Goal: Task Accomplishment & Management: Manage account settings

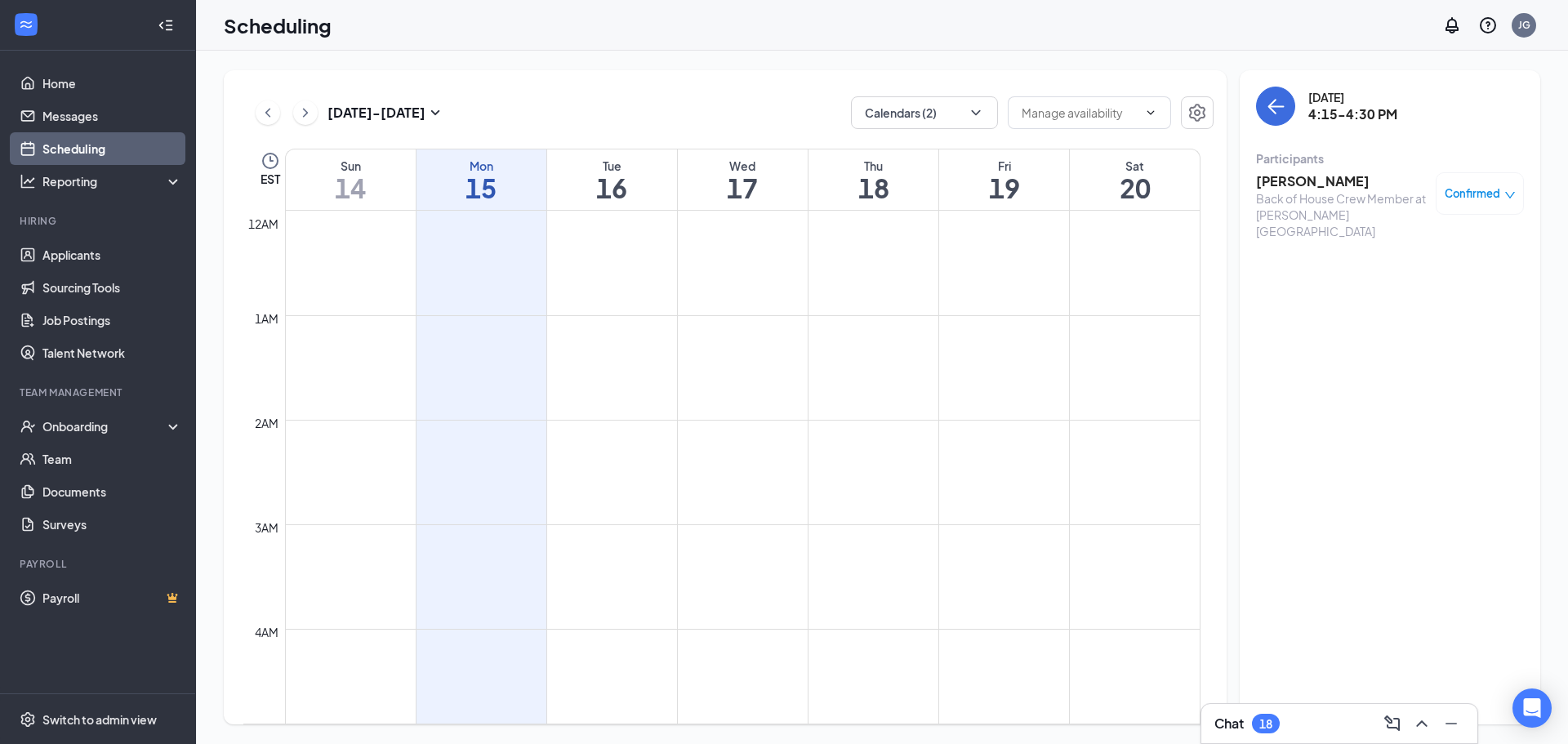
scroll to position [1374, 0]
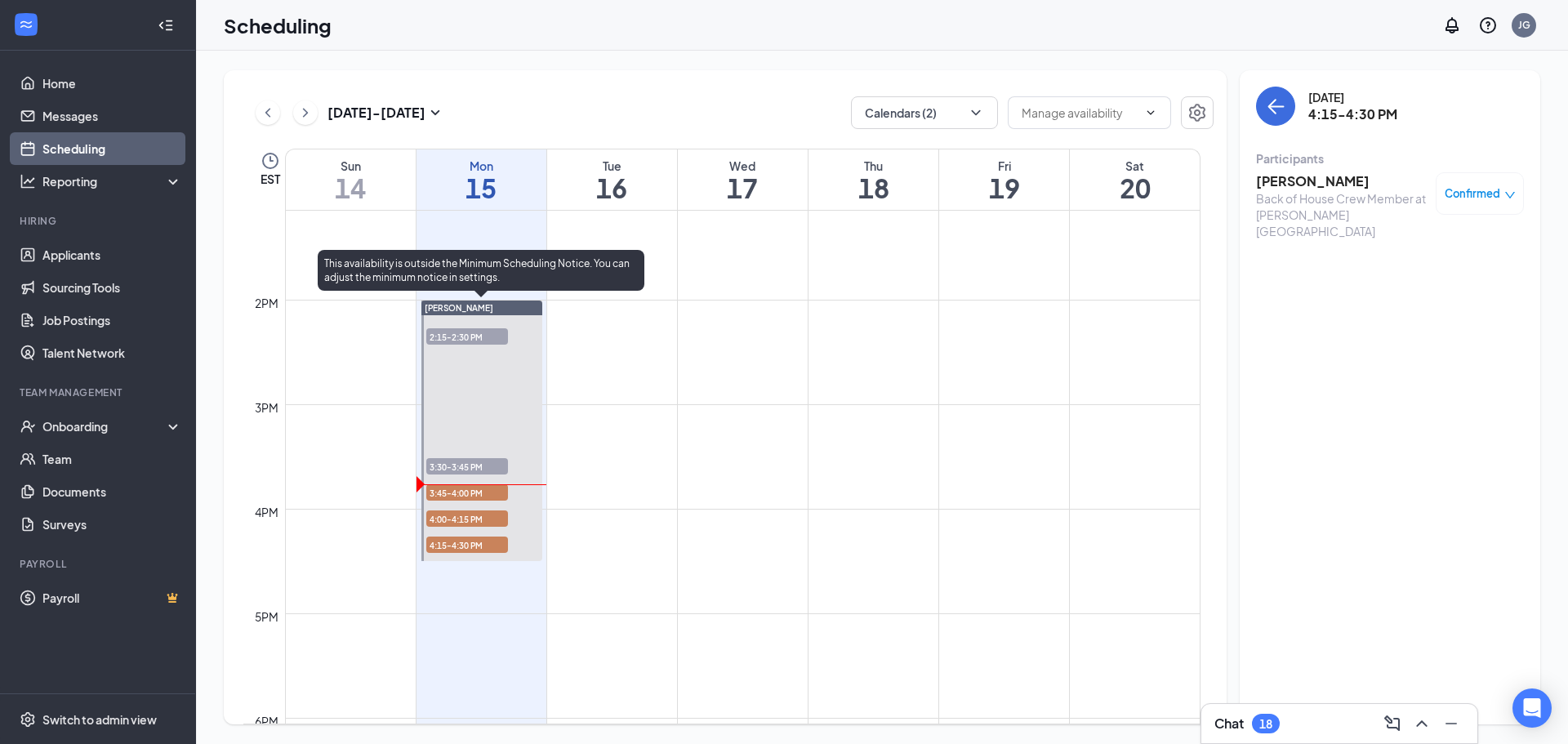
click at [467, 462] on span "3:30-3:45 PM" at bounding box center [467, 466] width 81 height 16
click at [488, 337] on span "2:15-2:30 PM" at bounding box center [467, 336] width 81 height 16
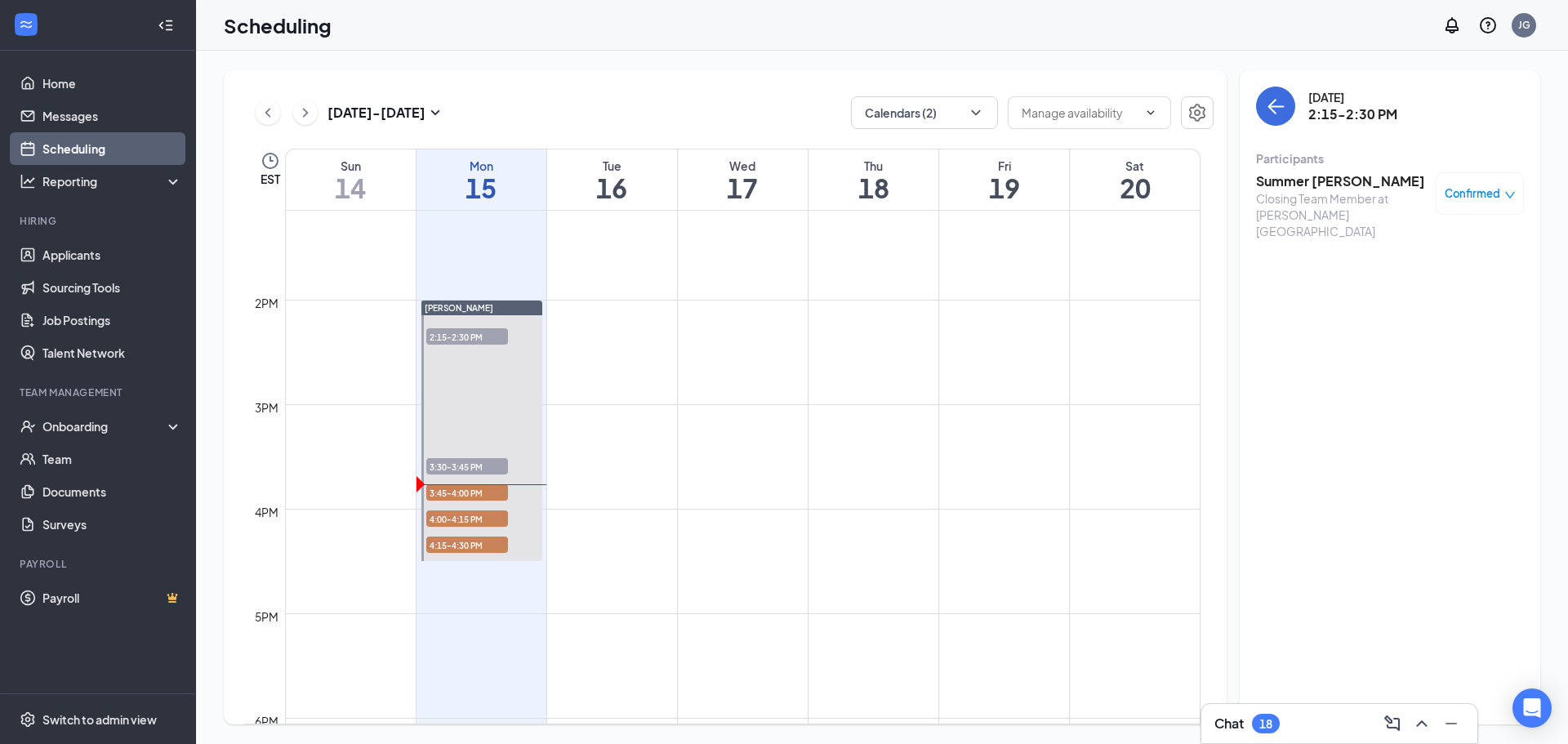
click at [1494, 197] on span "Confirmed" at bounding box center [1472, 194] width 56 height 16
click at [1421, 303] on span "Mark as no-show" at bounding box center [1432, 302] width 91 height 18
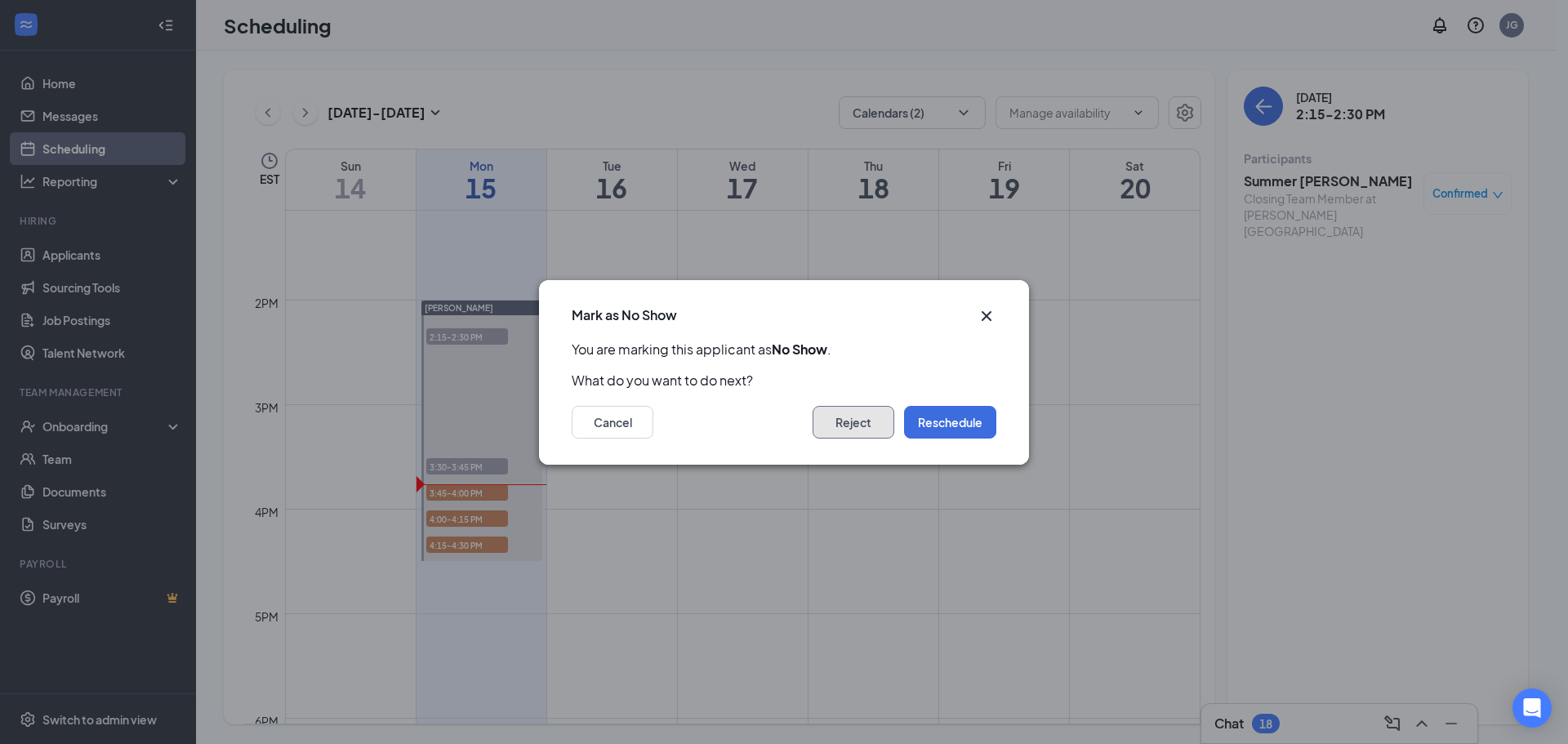
click at [878, 426] on button "Reject" at bounding box center [853, 421] width 81 height 33
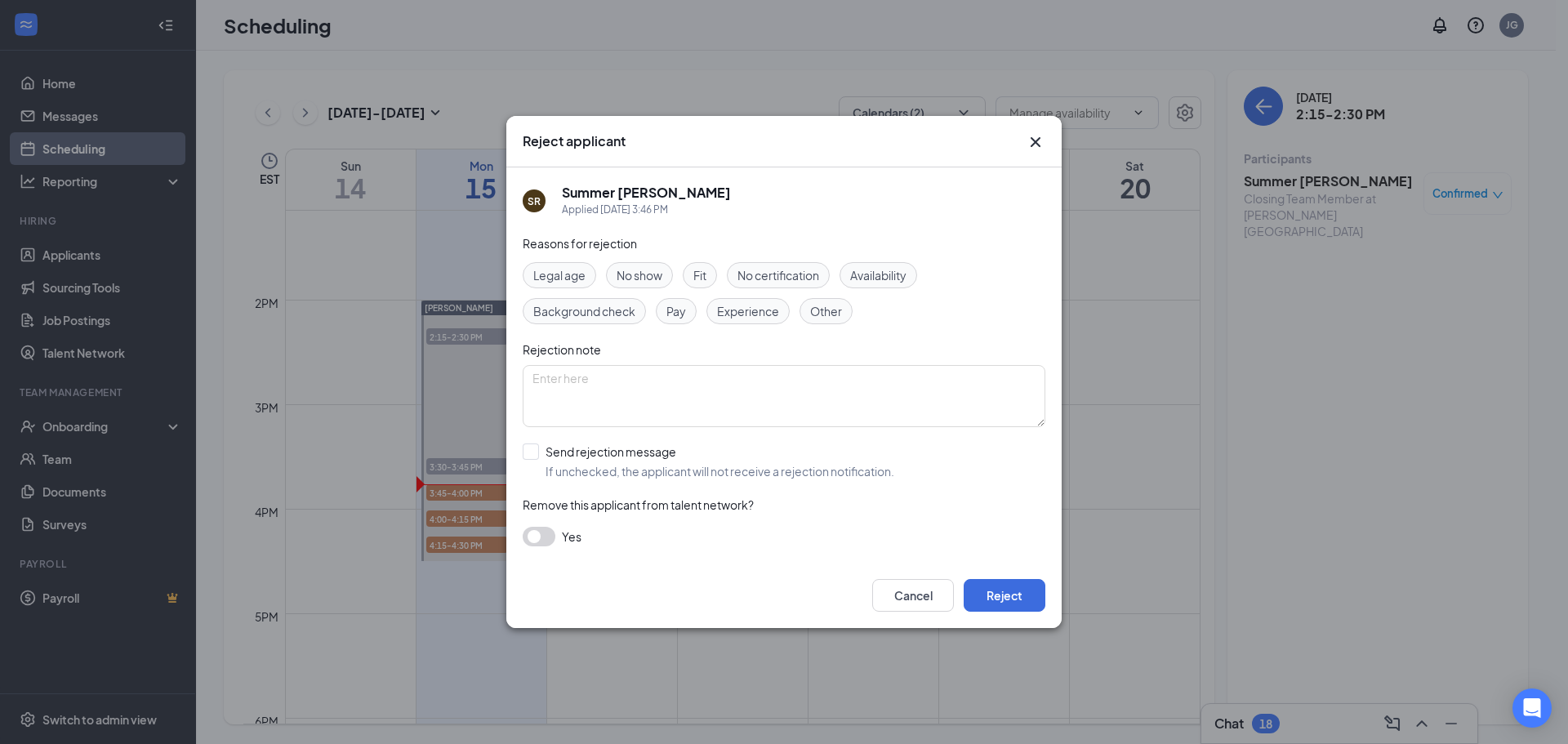
click at [650, 271] on span "No show" at bounding box center [640, 275] width 46 height 18
click at [539, 452] on input "Send rejection message If unchecked, the applicant will not receive a rejection…" at bounding box center [708, 461] width 371 height 36
checkbox input "true"
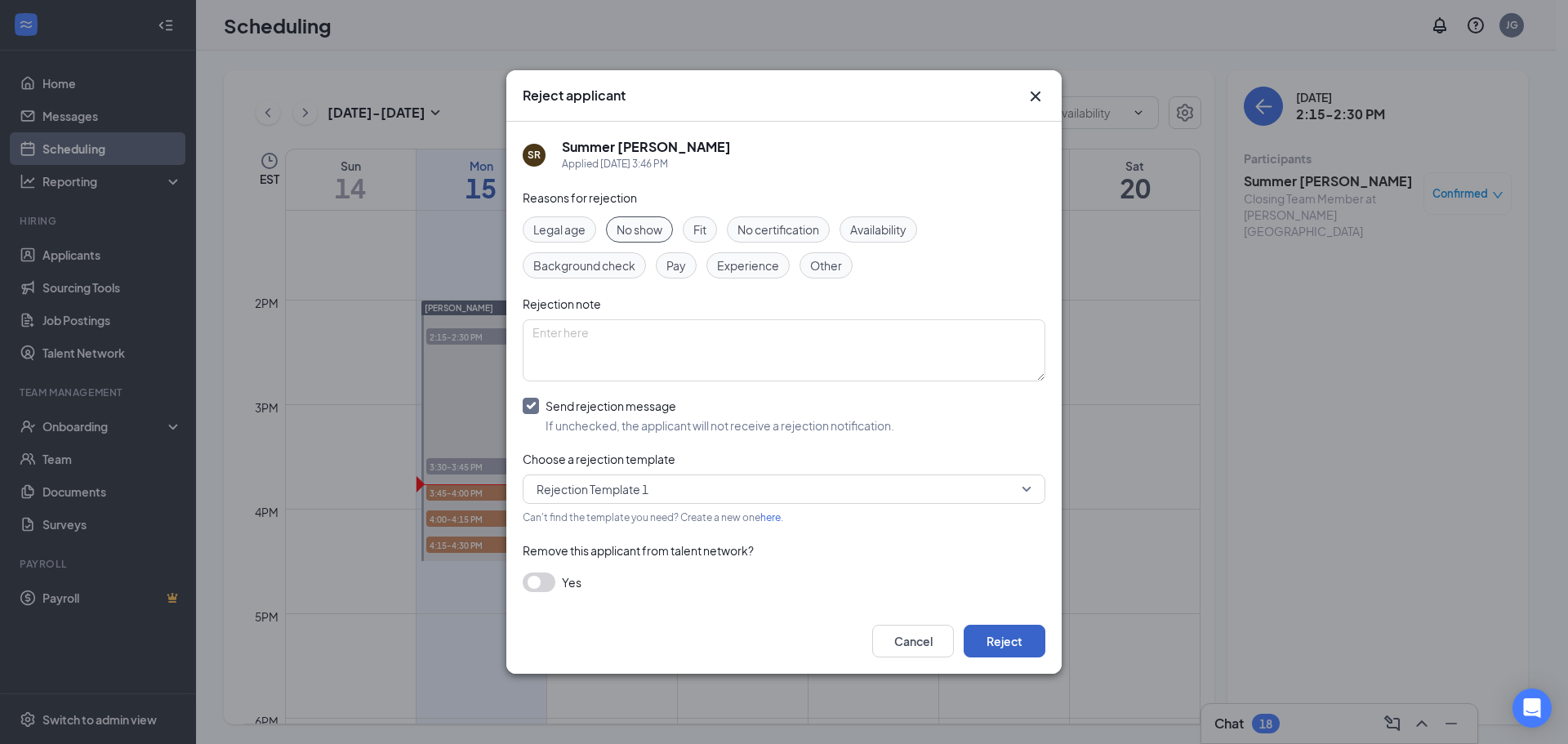
click at [989, 647] on button "Reject" at bounding box center [1004, 641] width 81 height 33
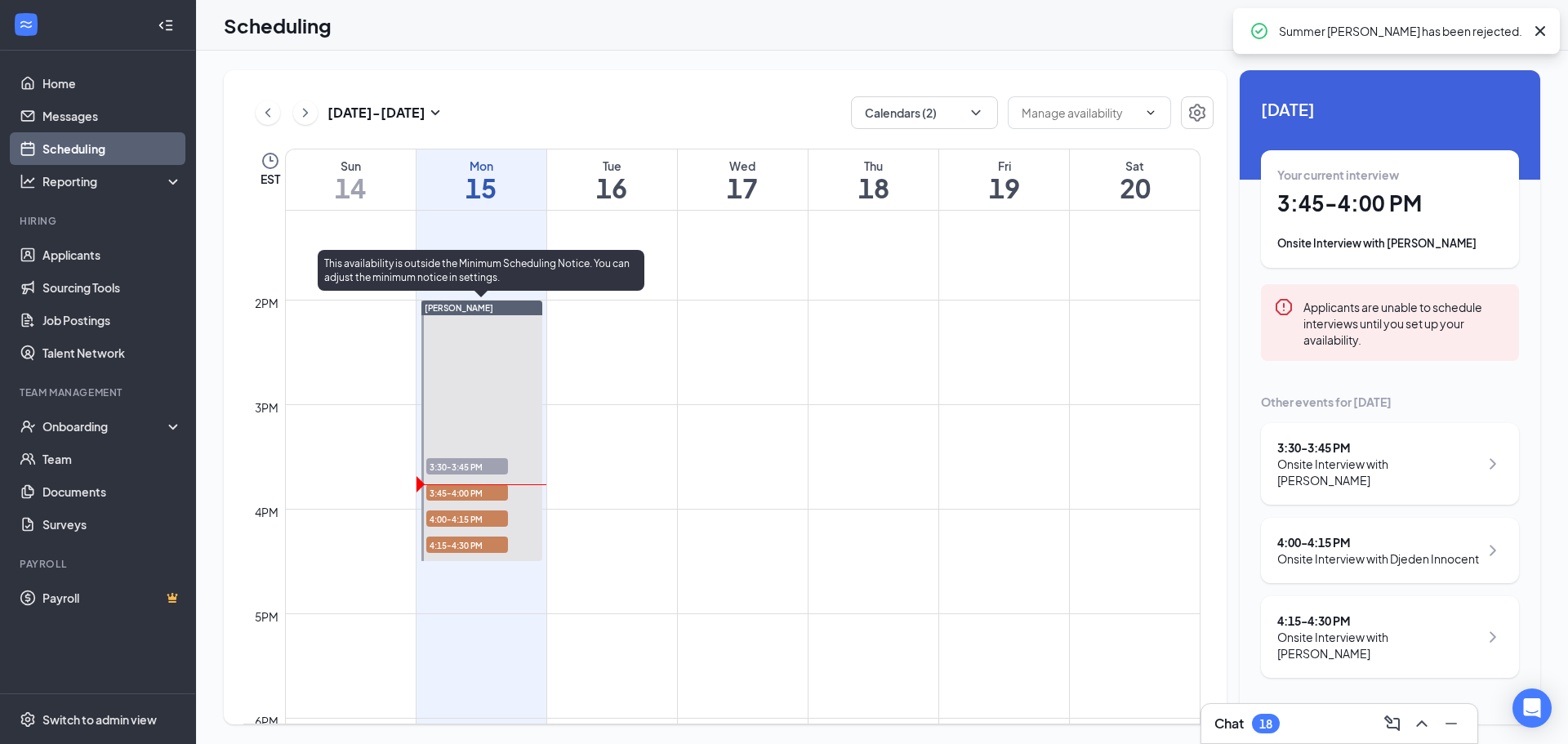
click at [456, 465] on span "3:30-3:45 PM" at bounding box center [467, 466] width 81 height 16
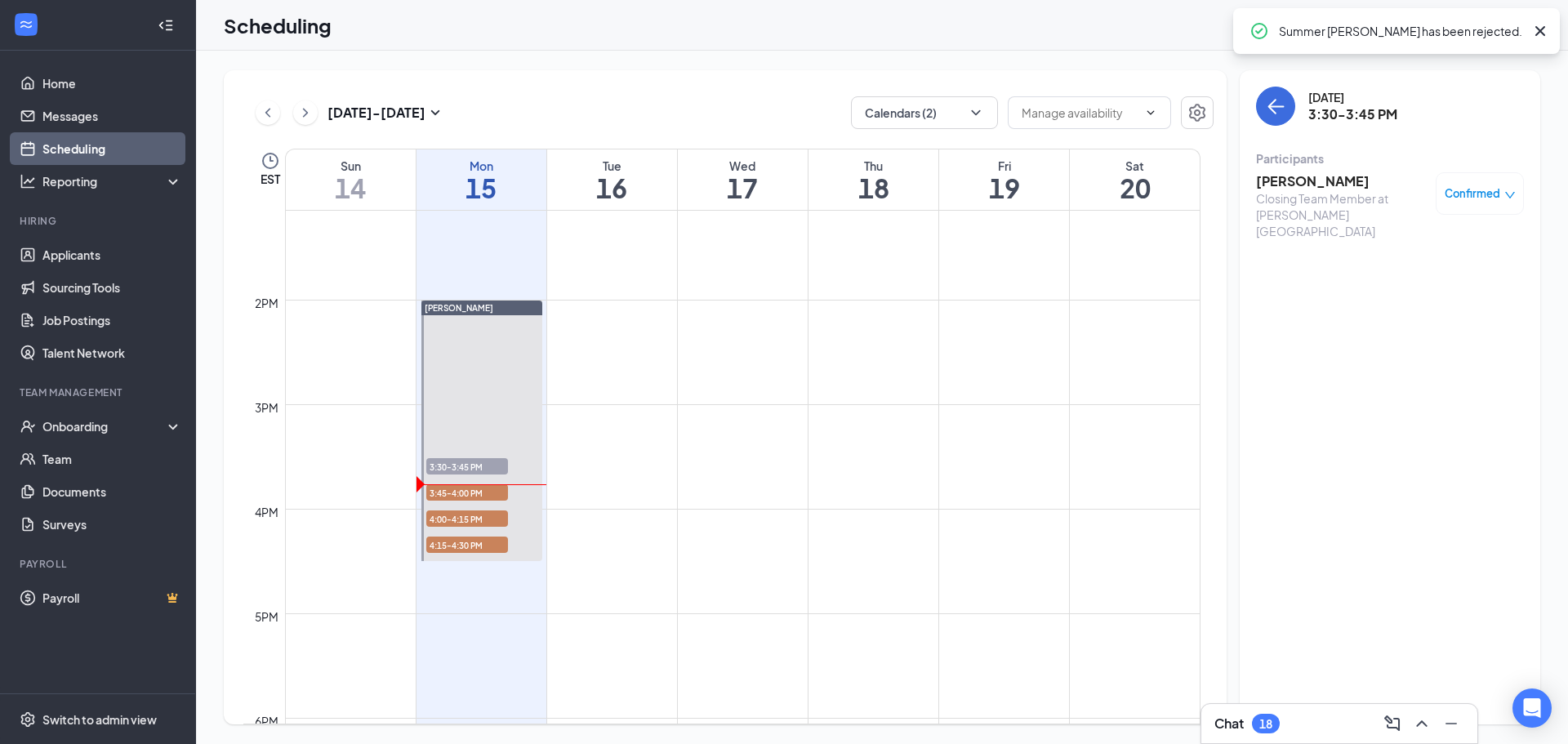
click at [1495, 172] on div "Confirmed" at bounding box center [1480, 194] width 88 height 42
click at [1464, 201] on span "Confirmed" at bounding box center [1472, 194] width 56 height 16
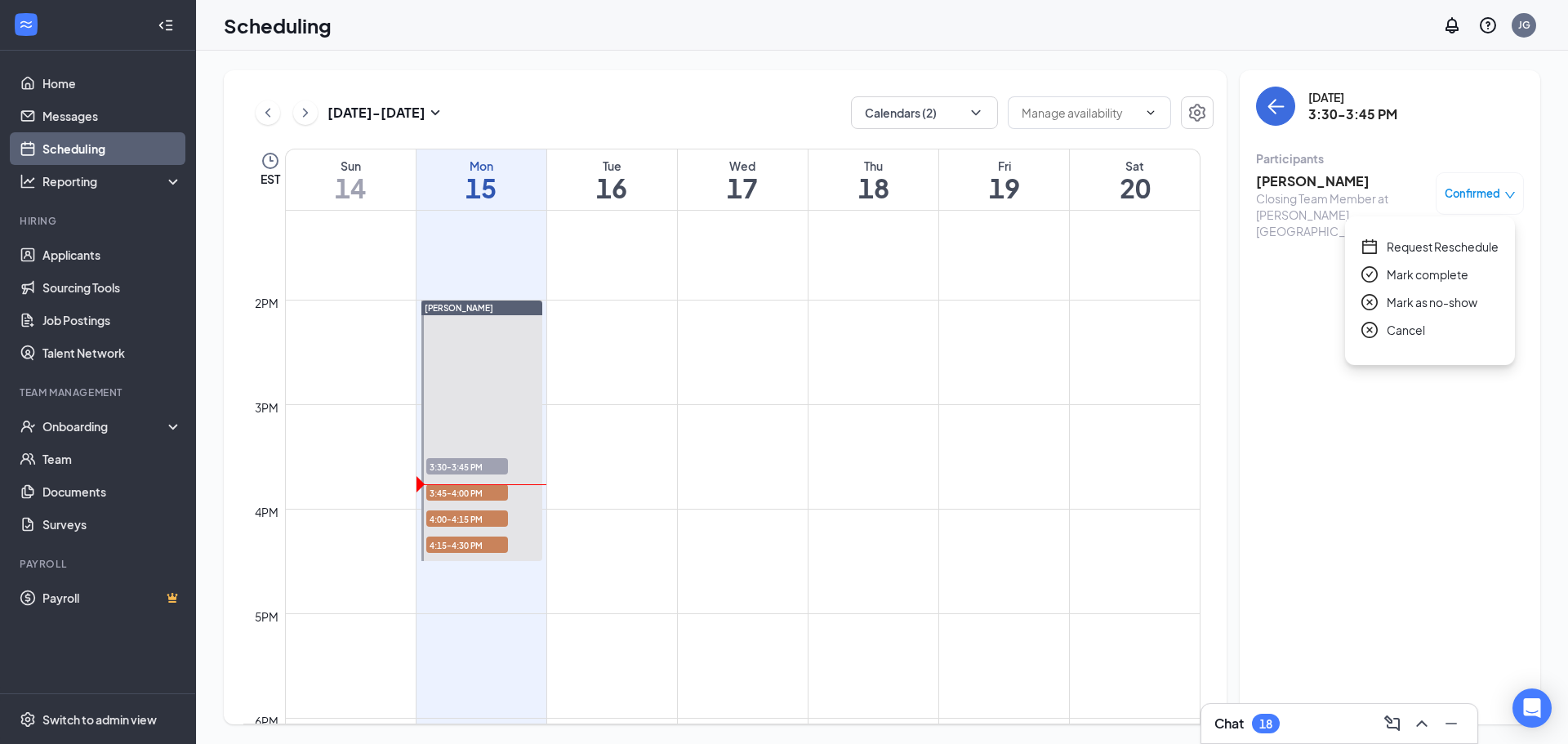
click at [1378, 383] on div "[DATE] 3:30-3:45 PM Participants [PERSON_NAME] Closing Team Member at [PERSON_N…" at bounding box center [1389, 397] width 301 height 654
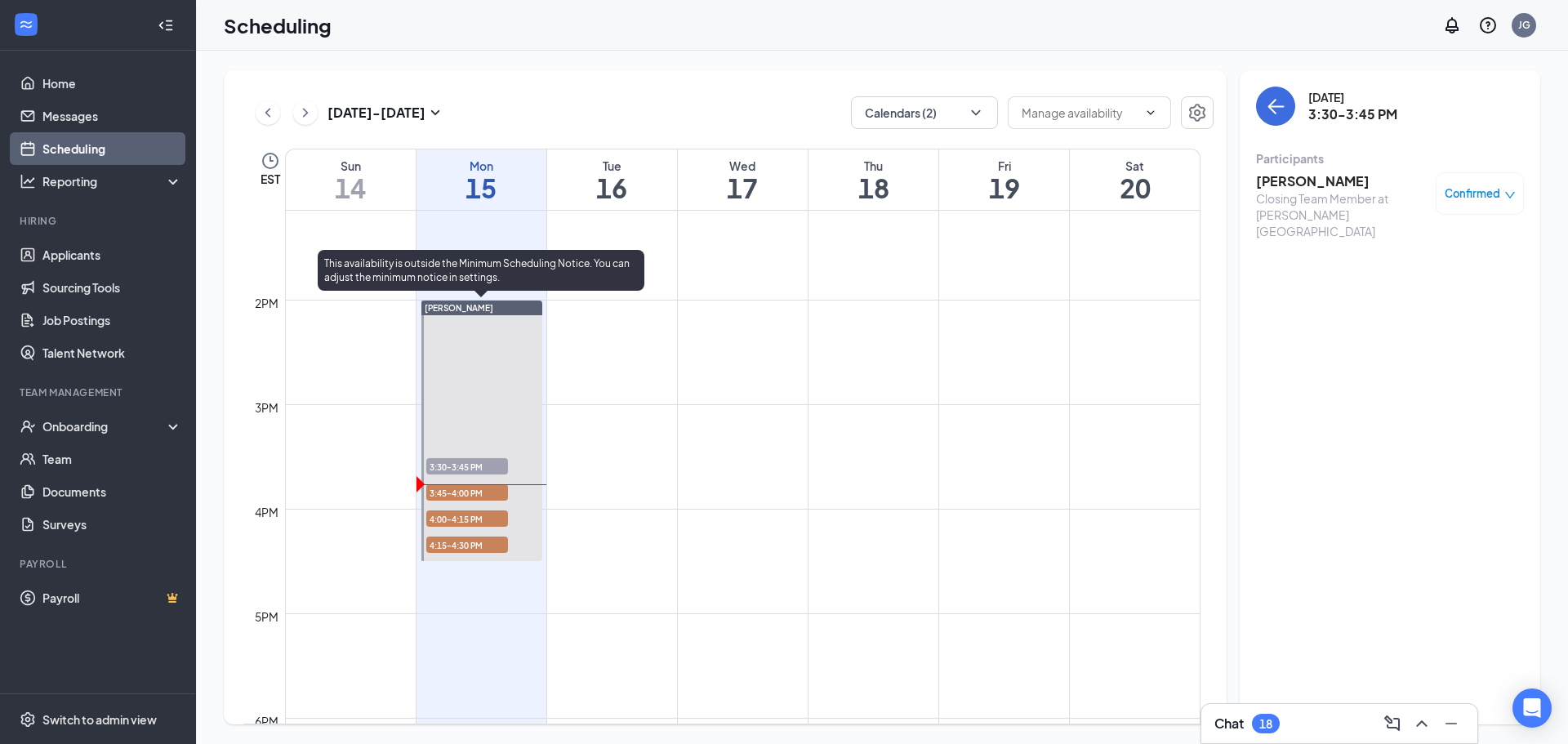
click at [474, 488] on span "3:45-4:00 PM" at bounding box center [467, 492] width 81 height 16
click at [471, 513] on span "4:00-4:15 PM" at bounding box center [467, 518] width 81 height 16
click at [488, 515] on span "4:00-4:15 PM" at bounding box center [467, 518] width 81 height 16
click at [491, 493] on link "[PERSON_NAME] 3:30-3:45 PM 1 3:45-4:00 PM 1 4:00-4:15 PM 1 4:15-4:30 PM 1" at bounding box center [480, 430] width 125 height 262
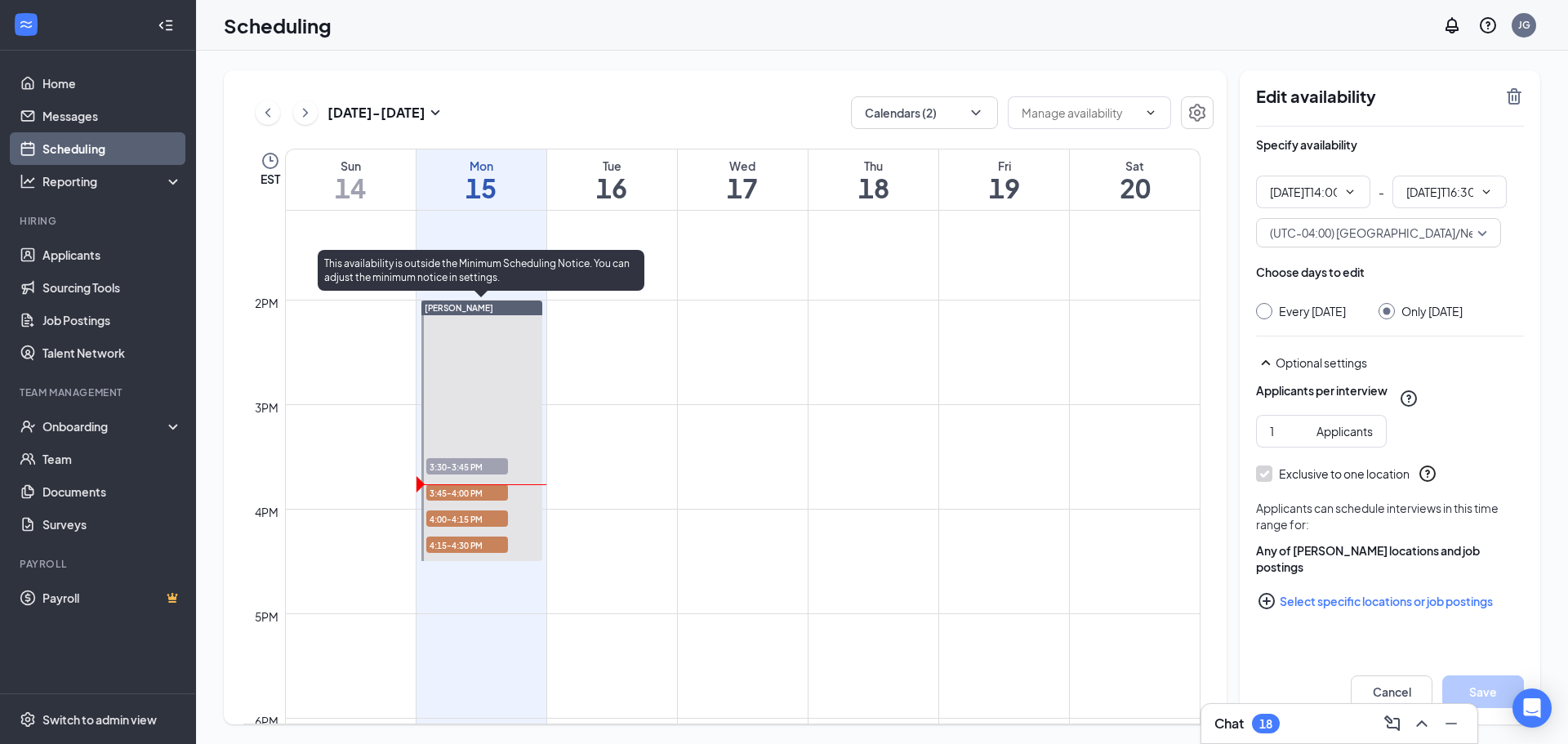
type input "02:00 PM"
type input "04:30 PM"
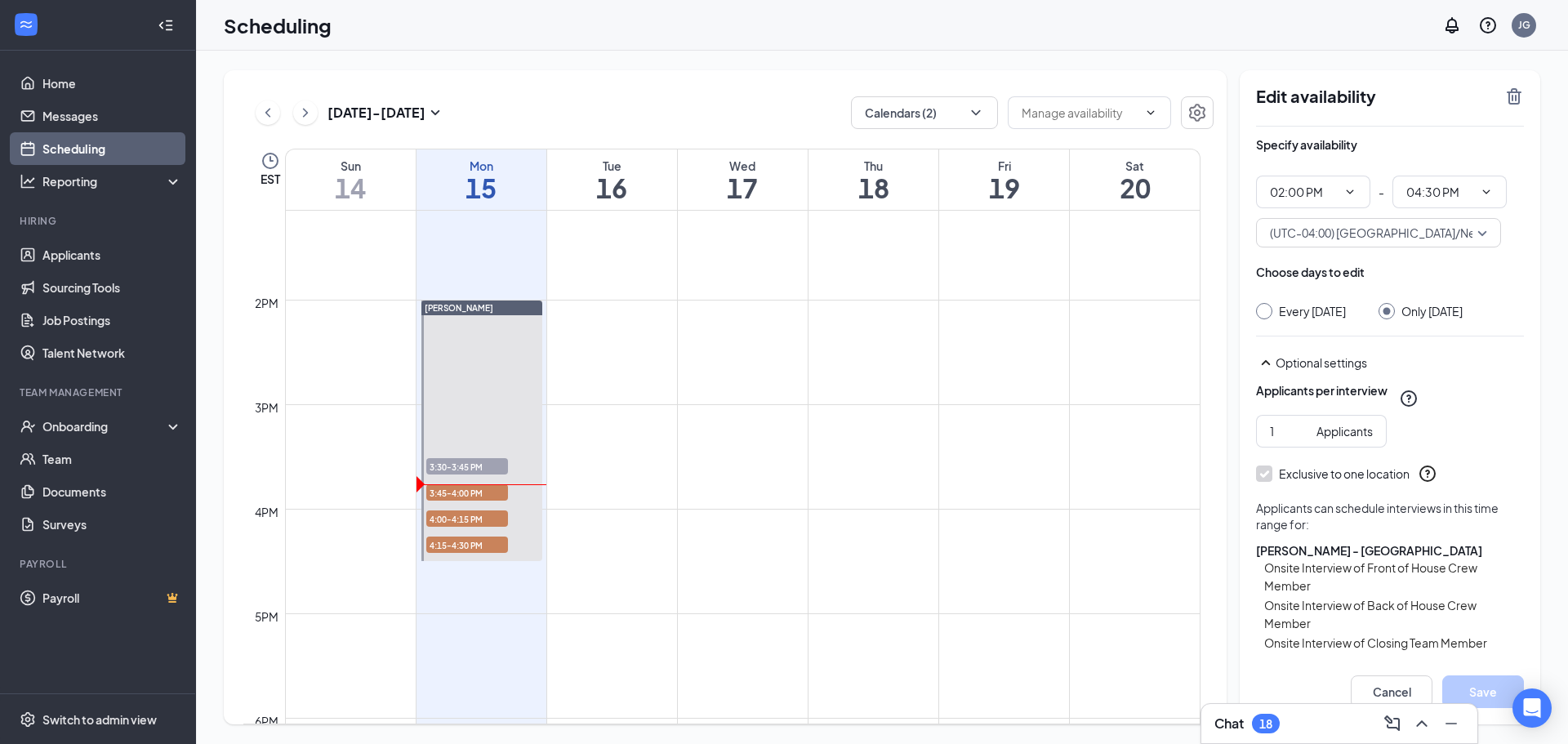
click at [487, 491] on link "[PERSON_NAME] 3:30-3:45 PM 1 3:45-4:00 PM 1 4:00-4:15 PM 1 4:15-4:30 PM 1" at bounding box center [480, 430] width 125 height 262
click at [631, 429] on td at bounding box center [742, 417] width 916 height 27
click at [483, 467] on link "[PERSON_NAME] 3:30-3:45 PM 1 3:45-4:00 PM 1 4:00-4:15 PM 1 4:15-4:30 PM 1" at bounding box center [480, 430] width 125 height 262
click at [485, 456] on link "[PERSON_NAME] 3:30-3:45 PM 1 3:45-4:00 PM 1 4:00-4:15 PM 1 4:15-4:30 PM 1" at bounding box center [480, 430] width 125 height 262
click at [1315, 50] on div "[DATE] - [DATE] Calendars (2) EST Sun 14 Mon 15 Tue 16 Wed 17 Thu 18 Fri 19 Sat…" at bounding box center [882, 397] width 1372 height 693
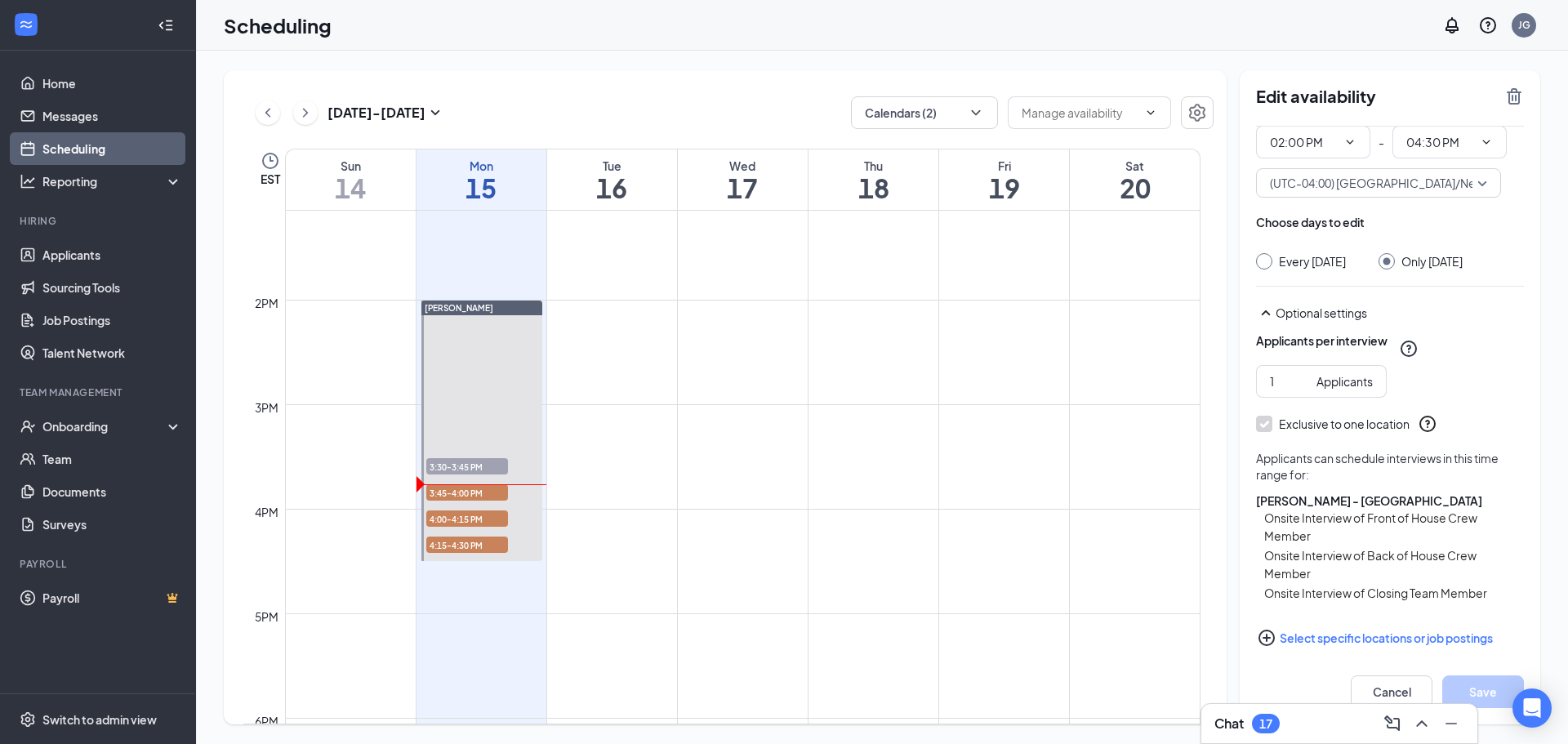
scroll to position [78, 0]
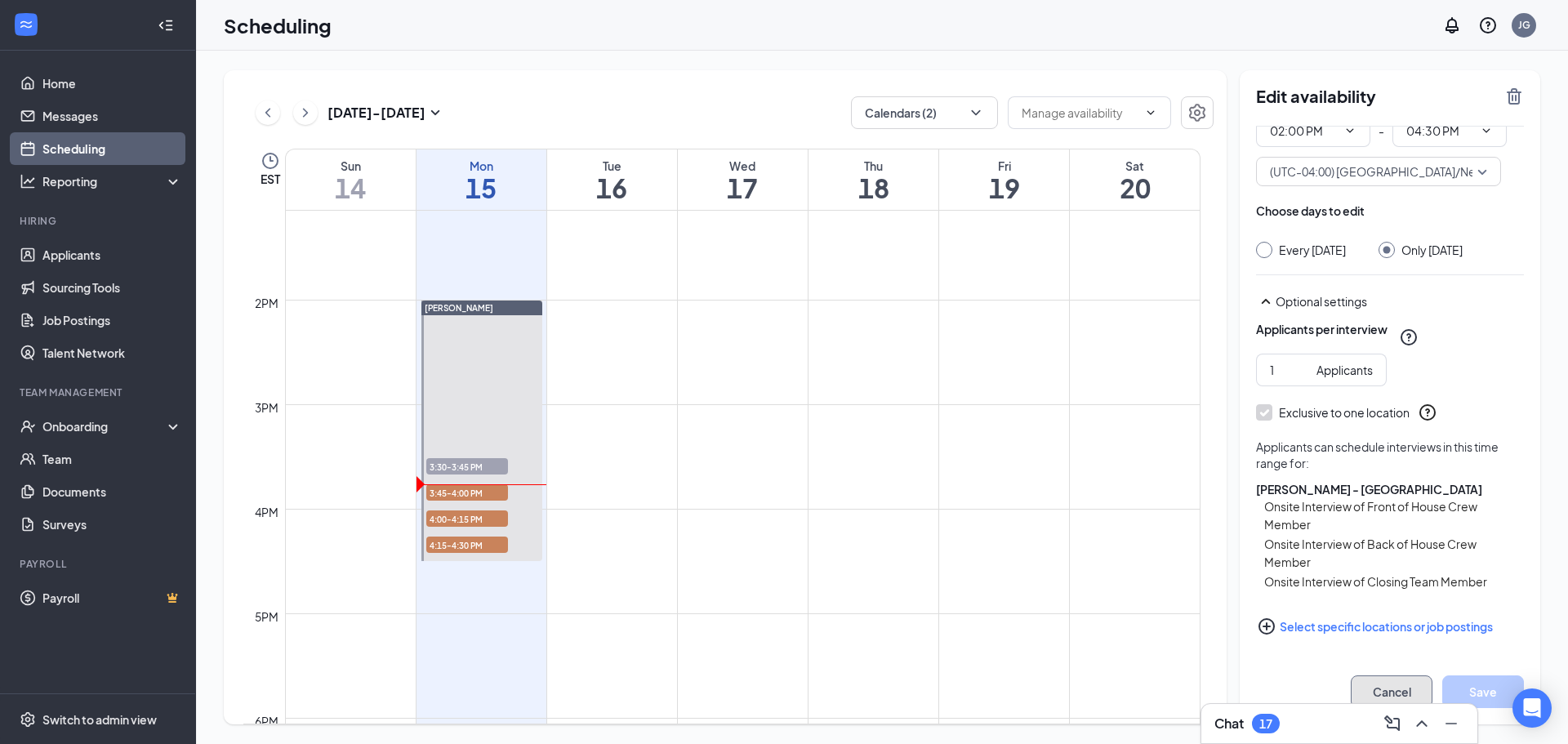
click at [1376, 691] on button "Cancel" at bounding box center [1391, 691] width 81 height 33
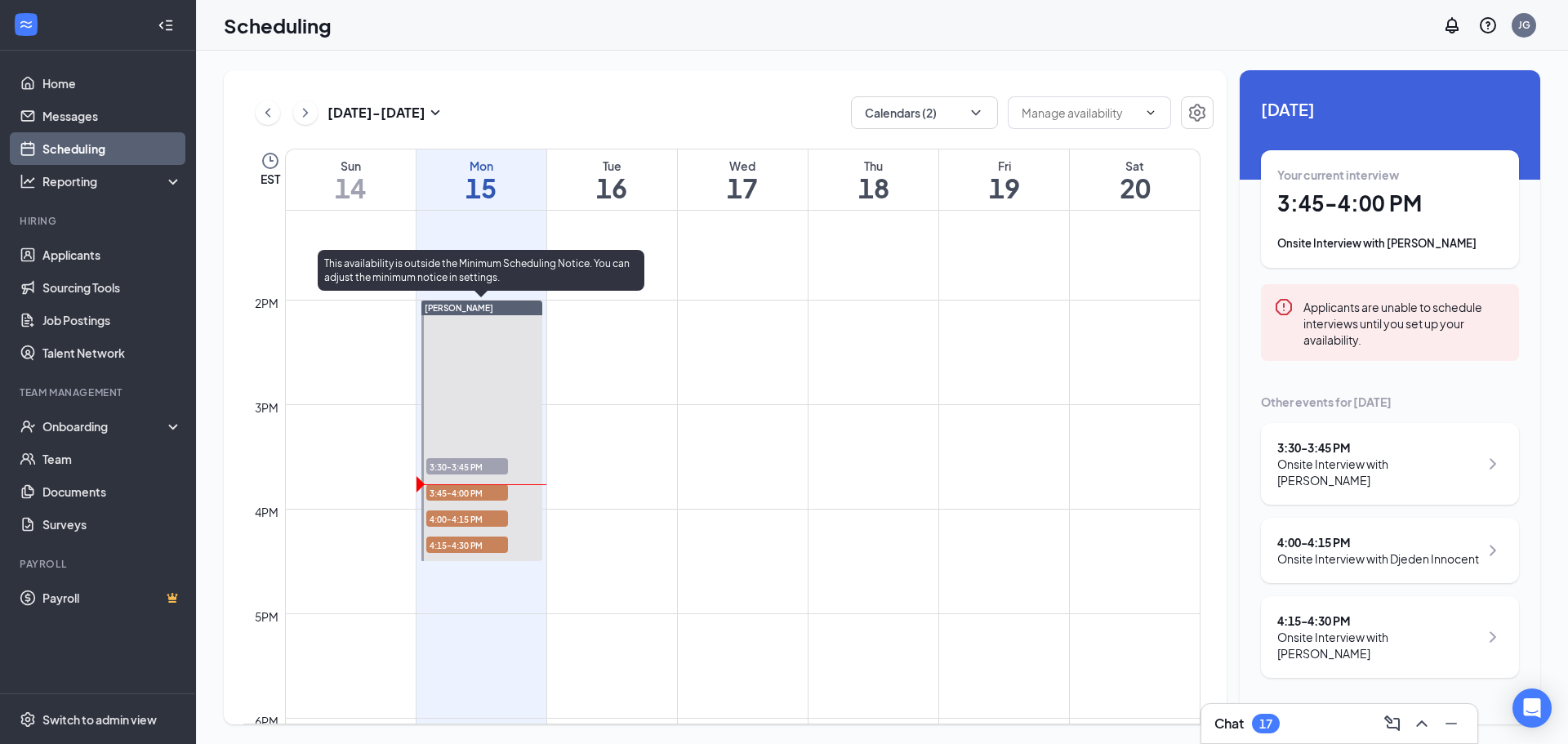
click at [469, 494] on span "3:45-4:00 PM" at bounding box center [467, 492] width 81 height 16
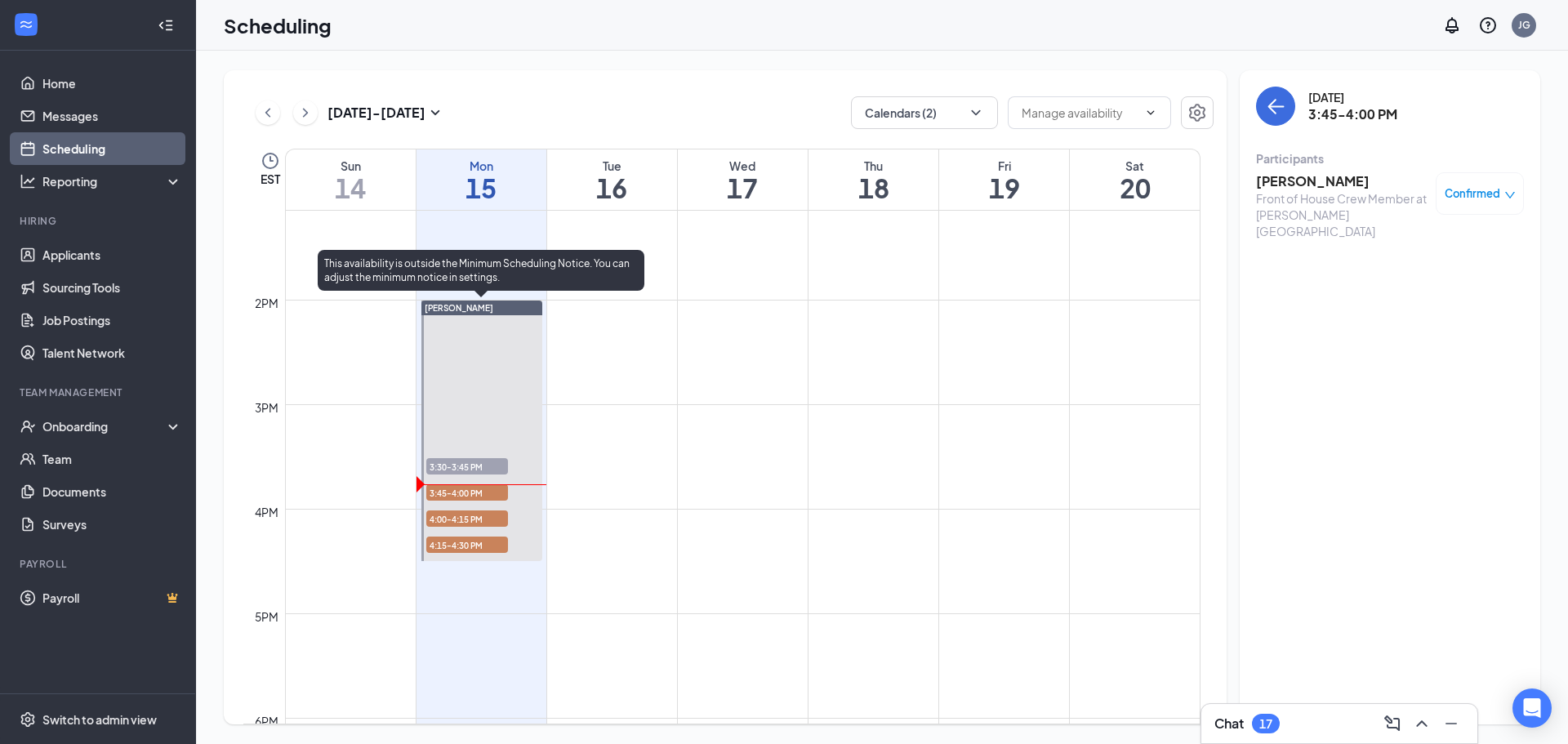
click at [477, 512] on span "4:00-4:15 PM" at bounding box center [467, 518] width 81 height 16
click at [485, 535] on div "4:15-4:30 PM 1" at bounding box center [467, 544] width 85 height 19
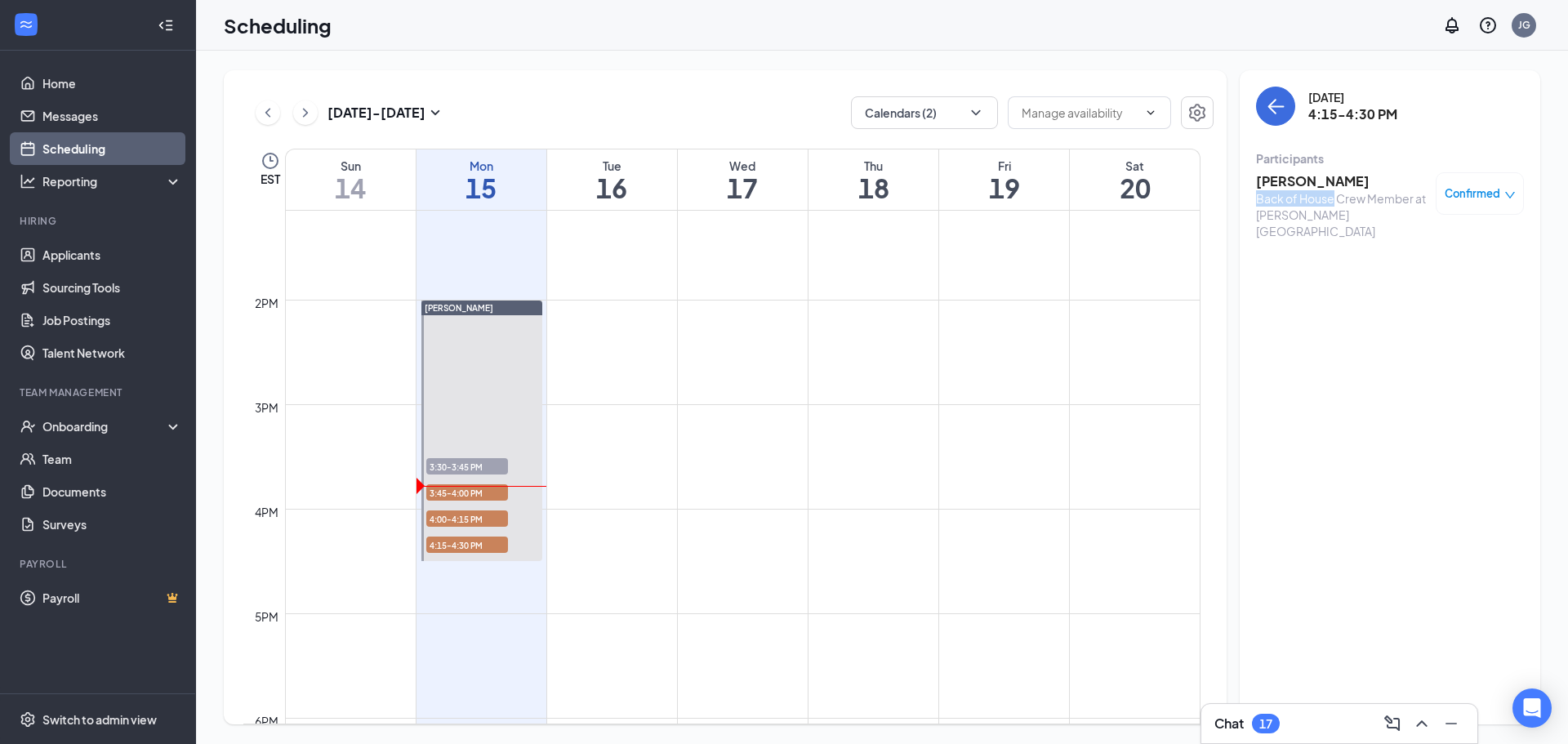
drag, startPoint x: 1260, startPoint y: 198, endPoint x: 1335, endPoint y: 202, distance: 75.1
click at [1335, 202] on div "Back of House Crew Member at [PERSON_NAME][GEOGRAPHIC_DATA]" at bounding box center [1342, 214] width 171 height 49
click at [1275, 361] on div "[DATE] 4:15-4:30 PM Participants [PERSON_NAME] Back of House Crew Member at [PE…" at bounding box center [1389, 397] width 301 height 654
click at [373, 361] on td at bounding box center [742, 365] width 916 height 27
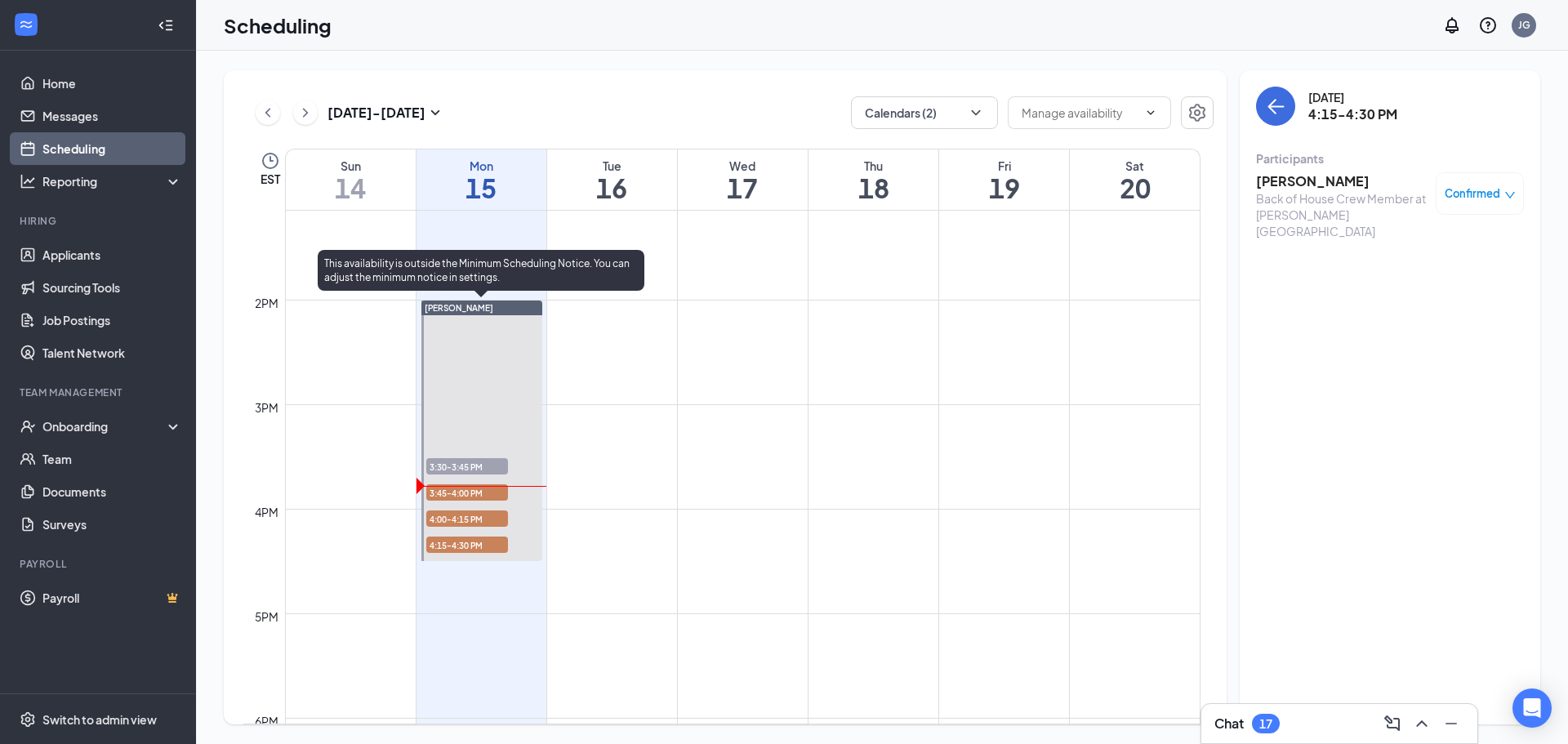
click at [453, 514] on span "4:00-4:15 PM" at bounding box center [467, 518] width 81 height 16
click at [490, 545] on span "4:15-4:30 PM" at bounding box center [467, 544] width 81 height 16
